Goal: Task Accomplishment & Management: Manage account settings

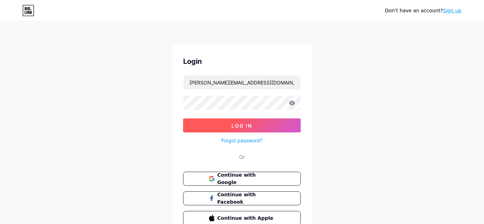
click at [248, 129] on button "Log In" at bounding box center [242, 125] width 118 height 14
click at [247, 123] on span "Log In" at bounding box center [242, 125] width 21 height 6
click at [240, 123] on span "Log In" at bounding box center [242, 125] width 21 height 6
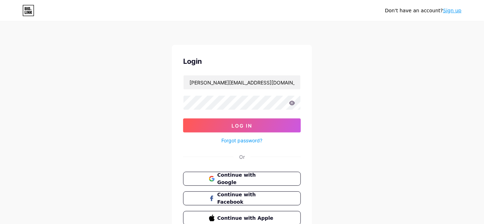
click at [294, 101] on icon at bounding box center [292, 102] width 6 height 5
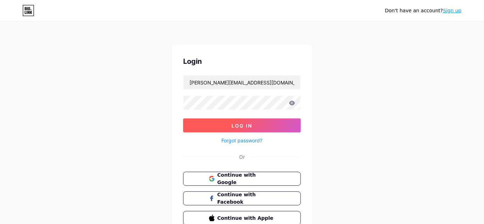
click at [256, 118] on button "Log In" at bounding box center [242, 125] width 118 height 14
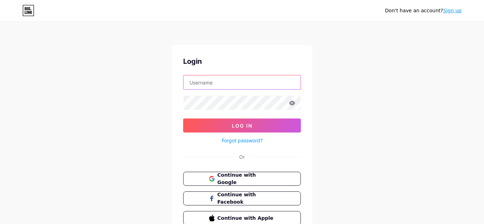
type input "[PERSON_NAME][EMAIL_ADDRESS][DOMAIN_NAME]"
